Goal: Navigation & Orientation: Go to known website

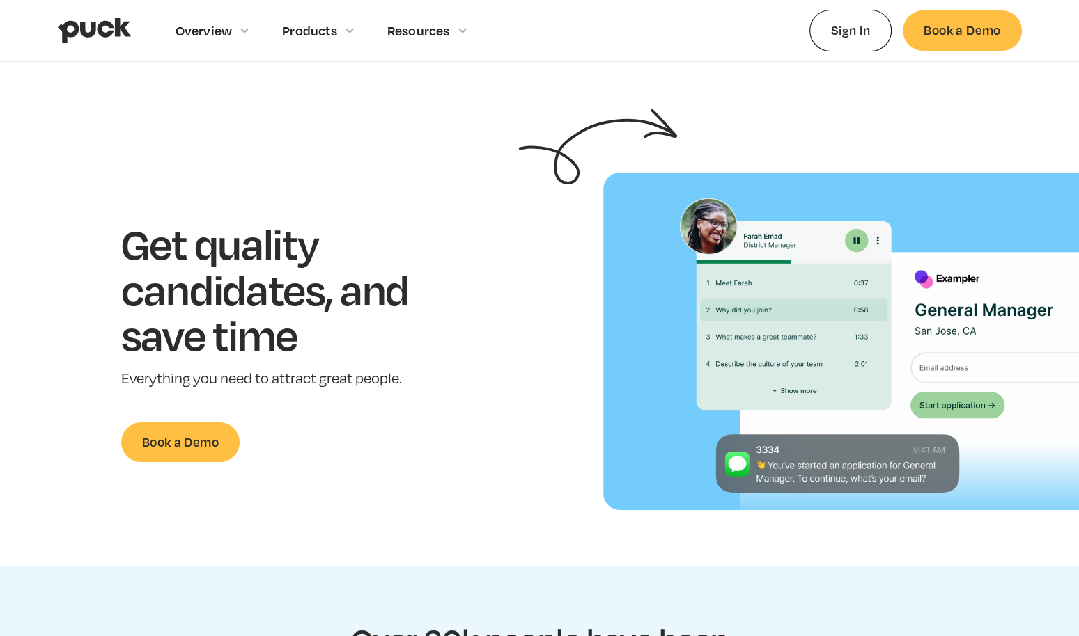
click at [808, 33] on div "Overview Overview Overview How Puck drives candidate quality Explore Team Profi…" at bounding box center [540, 30] width 964 height 61
click at [815, 33] on link "Sign In" at bounding box center [850, 30] width 83 height 41
